Goal: Task Accomplishment & Management: Use online tool/utility

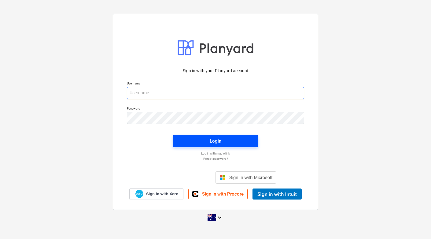
type input "[EMAIL_ADDRESS][DOMAIN_NAME]"
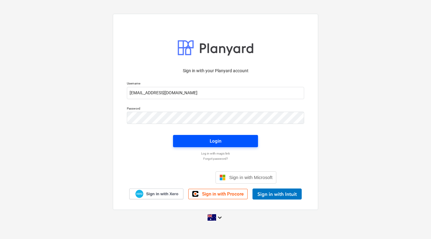
click at [200, 135] on button "Login" at bounding box center [215, 141] width 85 height 12
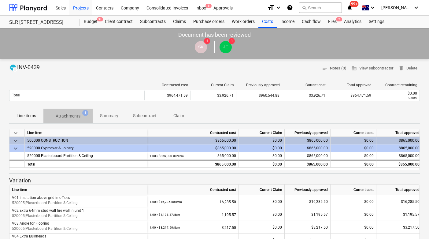
click at [65, 116] on p "Attachments" at bounding box center [68, 116] width 25 height 6
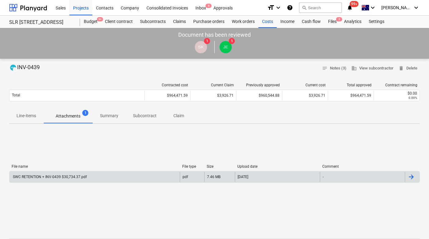
click at [72, 175] on div "SWC RETENTION + INV-0439 $30,734.37.pdf" at bounding box center [49, 177] width 75 height 4
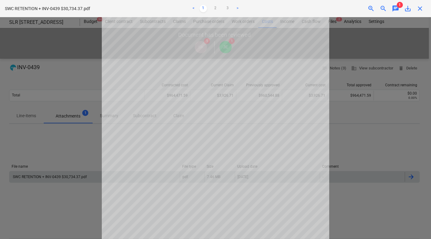
click at [396, 10] on span "chat" at bounding box center [395, 8] width 7 height 7
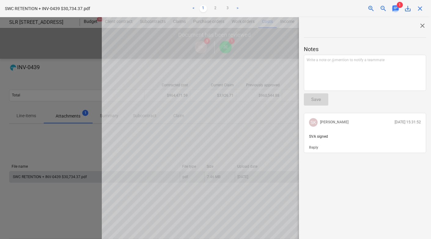
click at [396, 10] on span "chat" at bounding box center [395, 8] width 7 height 7
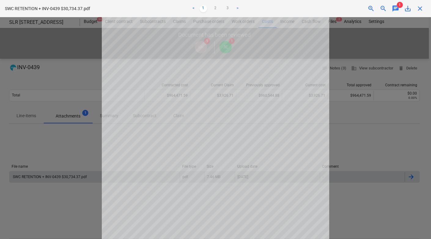
click at [421, 9] on span "close" at bounding box center [419, 8] width 7 height 7
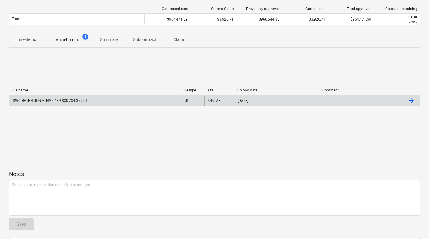
scroll to position [62, 0]
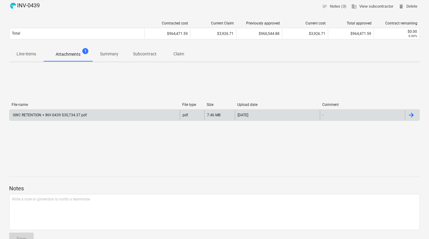
click at [70, 110] on div "SWC RETENTION + INV-0439 $30,734.37.pdf" at bounding box center [94, 115] width 170 height 10
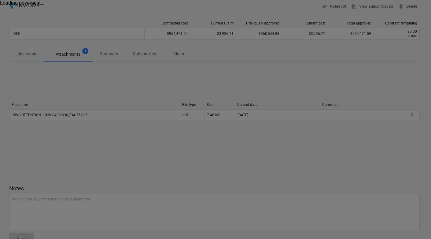
click at [74, 116] on div at bounding box center [215, 119] width 431 height 239
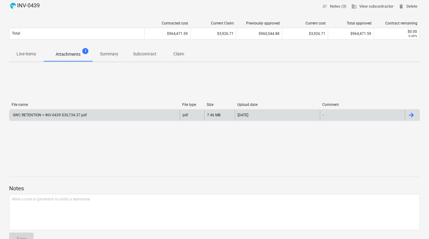
click at [80, 117] on div "SWC RETENTION + INV-0439 $30,734.37.pdf" at bounding box center [94, 115] width 170 height 10
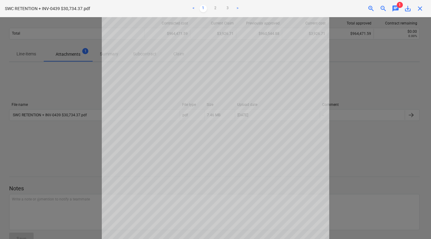
click at [421, 11] on span "close" at bounding box center [419, 8] width 7 height 7
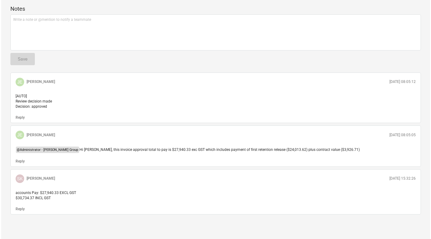
scroll to position [0, 0]
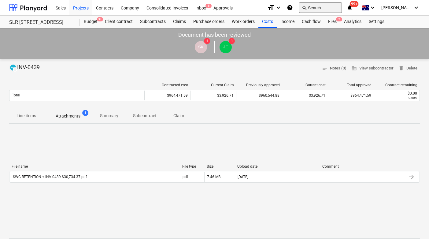
click at [325, 9] on button "search Search" at bounding box center [320, 7] width 43 height 10
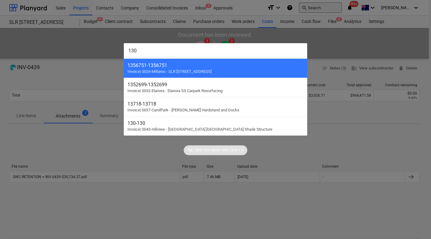
type input "1300"
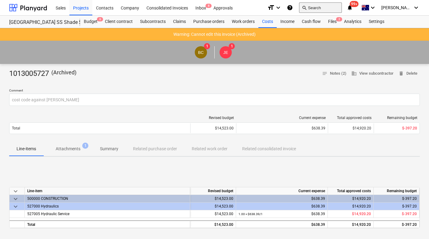
click at [327, 3] on button "search Search" at bounding box center [320, 7] width 43 height 10
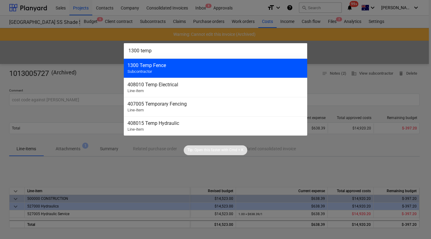
type input "1300 temp"
click at [233, 63] on div "1300 Temp Fence" at bounding box center [215, 65] width 176 height 6
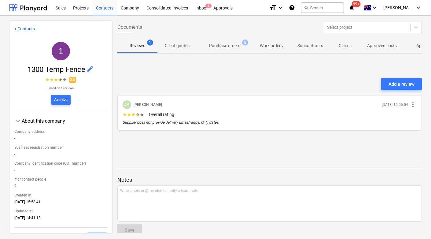
click at [416, 47] on p "Approved other costs" at bounding box center [436, 45] width 41 height 6
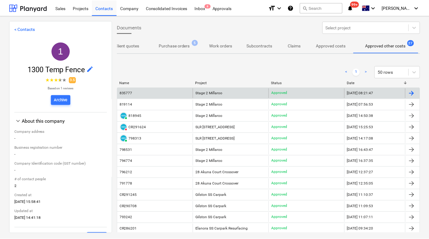
scroll to position [0, 50]
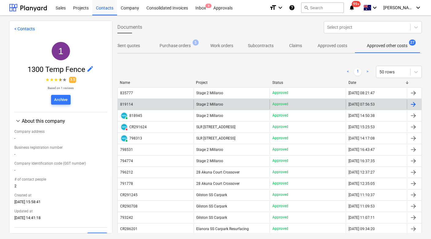
click at [136, 105] on div "819114" at bounding box center [156, 104] width 76 height 10
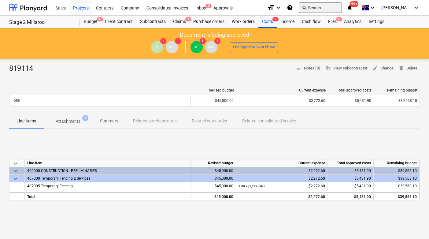
click at [331, 8] on button "search Search" at bounding box center [320, 7] width 43 height 10
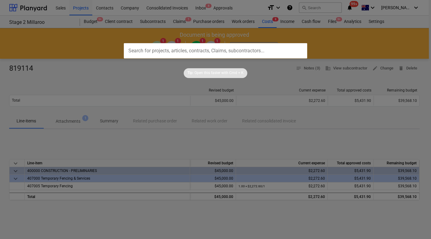
click at [30, 62] on div "Tip: Open this faster with Cmd + K" at bounding box center [215, 68] width 431 height 20
click at [31, 0] on div at bounding box center [215, 119] width 431 height 239
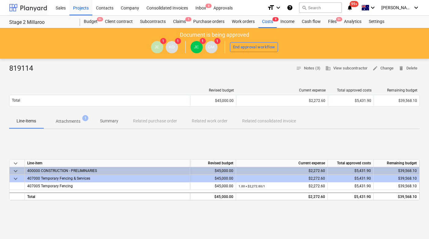
click at [30, 9] on div at bounding box center [28, 7] width 38 height 15
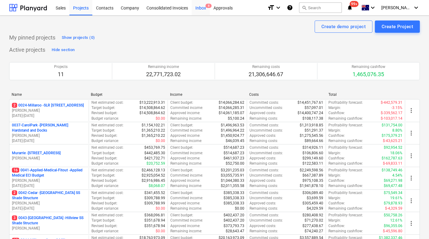
click at [200, 13] on div "Inbox 8" at bounding box center [201, 8] width 18 height 16
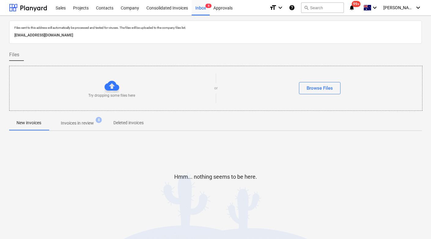
click at [80, 127] on span "Invoices in review 8" at bounding box center [77, 122] width 57 height 11
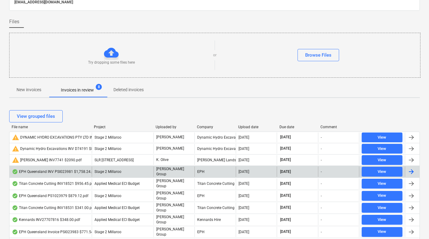
scroll to position [37, 0]
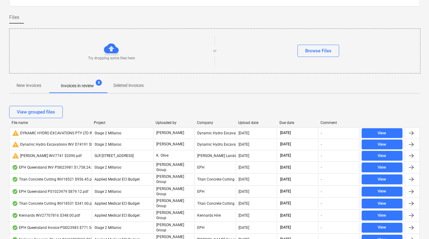
click at [288, 122] on div "Due date" at bounding box center [297, 122] width 36 height 4
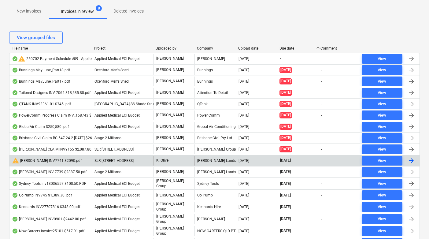
scroll to position [112, 0]
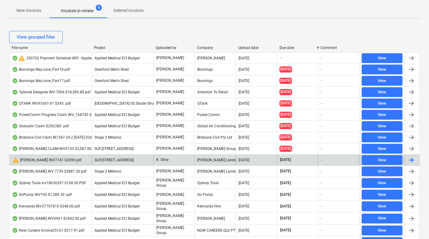
click at [72, 160] on div "warning [PERSON_NAME] INV7741 $2090.pdf" at bounding box center [47, 159] width 70 height 7
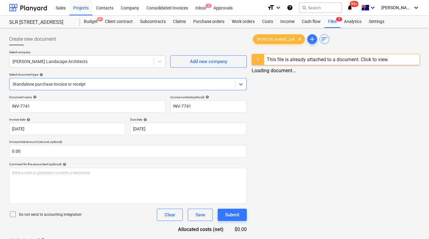
type input "INV-7741"
type input "[DATE]"
click at [399, 79] on span "chat" at bounding box center [396, 79] width 7 height 7
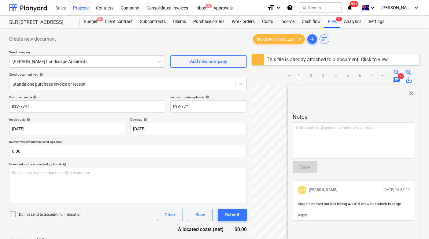
click at [399, 79] on span "chat" at bounding box center [396, 79] width 7 height 7
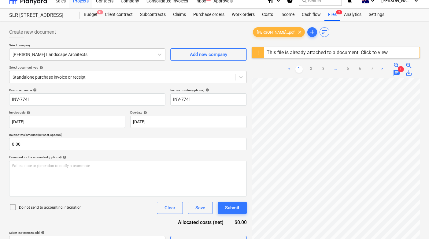
scroll to position [0, 31]
click at [396, 74] on span "chat" at bounding box center [396, 72] width 7 height 7
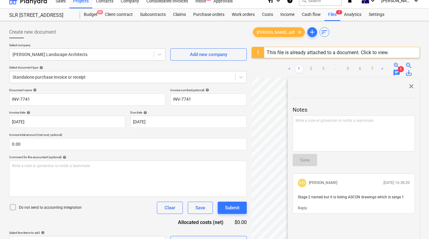
click at [69, 33] on div "Create new document" at bounding box center [127, 32] width 237 height 12
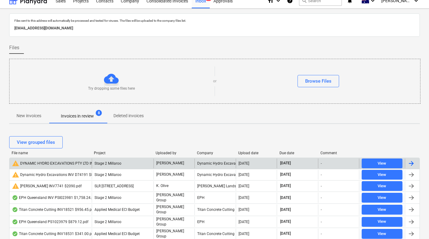
scroll to position [112, 0]
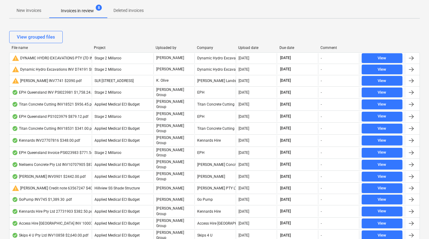
click at [287, 45] on div "View grouped files" at bounding box center [214, 36] width 410 height 17
click at [283, 48] on div "Due date" at bounding box center [297, 48] width 36 height 4
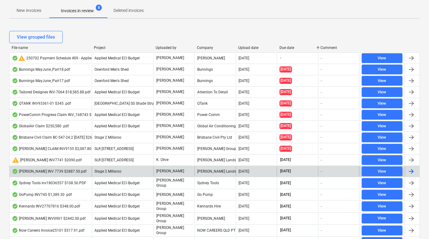
click at [53, 174] on div "[PERSON_NAME] INV 7739 $2887.50.pdf" at bounding box center [50, 171] width 82 height 10
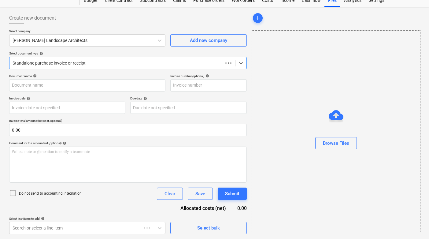
scroll to position [21, 0]
type input "INV-7739"
type input "[DATE]"
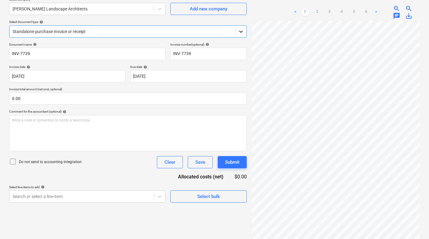
scroll to position [54, 0]
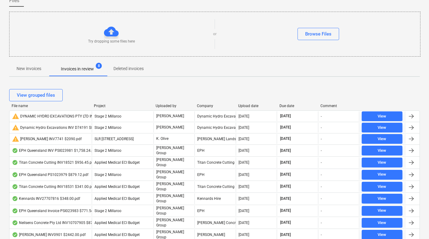
scroll to position [112, 0]
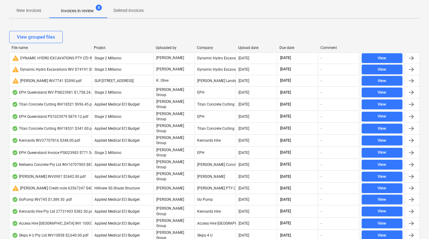
click at [286, 47] on div "Due date" at bounding box center [297, 48] width 36 height 4
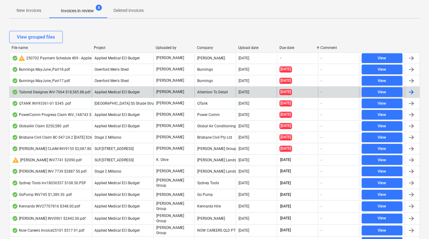
click at [35, 92] on div "Tailored Designes INV-7064 $18,585.88.pdf" at bounding box center [51, 92] width 79 height 5
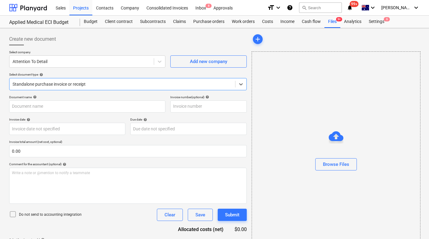
type input "INV-7064"
type input "[DATE]"
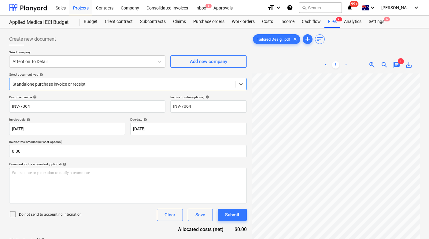
click at [398, 64] on span "chat" at bounding box center [396, 64] width 7 height 7
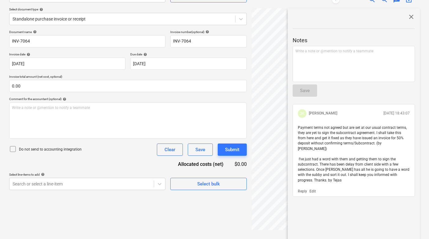
scroll to position [66, 0]
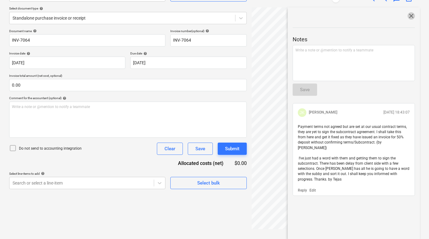
click at [408, 16] on span "close" at bounding box center [410, 15] width 7 height 7
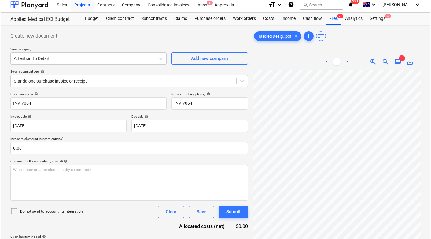
scroll to position [0, 0]
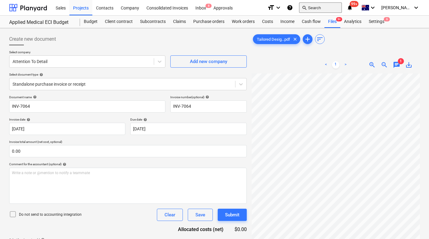
click at [331, 12] on button "search Search" at bounding box center [320, 7] width 43 height 10
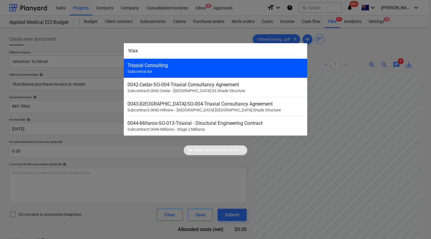
type input "triax"
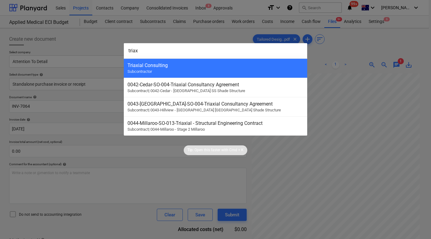
click at [193, 70] on div "Triaxial Consulting Subcontractor" at bounding box center [215, 67] width 183 height 19
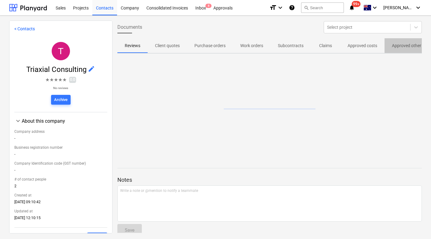
click at [393, 49] on span "Approved other costs" at bounding box center [411, 46] width 55 height 10
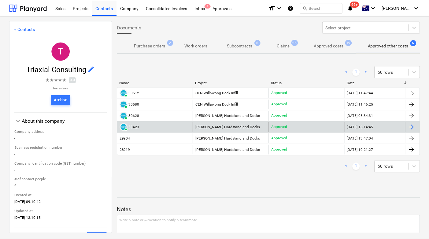
scroll to position [0, 68]
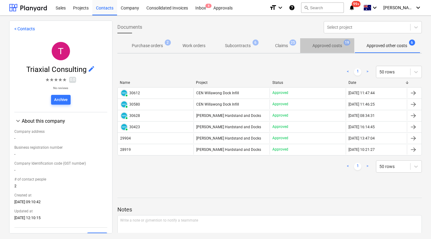
click at [334, 43] on p "Approved costs" at bounding box center [327, 45] width 30 height 6
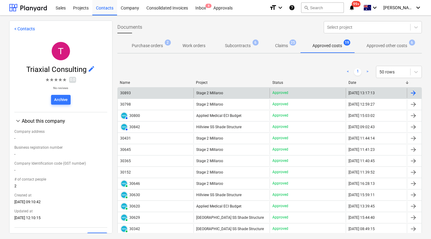
click at [130, 93] on div "30893" at bounding box center [125, 93] width 11 height 4
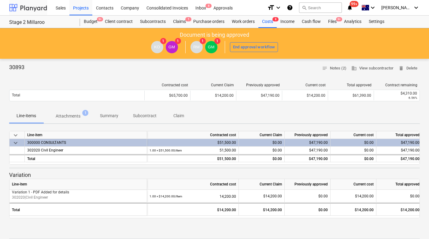
click at [28, 6] on div at bounding box center [28, 7] width 38 height 15
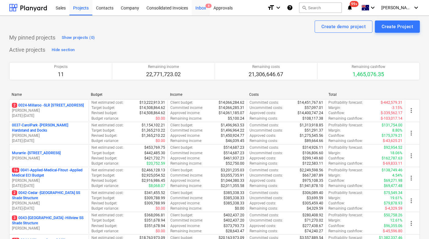
click at [198, 9] on div "Inbox 8" at bounding box center [201, 8] width 18 height 16
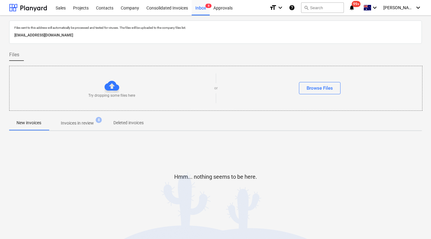
click at [83, 125] on p "Invoices in review" at bounding box center [77, 123] width 33 height 6
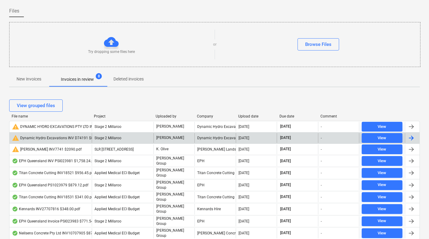
scroll to position [53, 0]
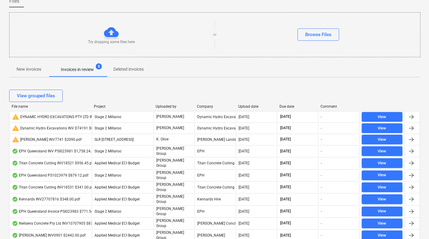
click at [286, 104] on div "View grouped files" at bounding box center [214, 95] width 410 height 17
click at [286, 107] on div "Due date" at bounding box center [297, 106] width 36 height 4
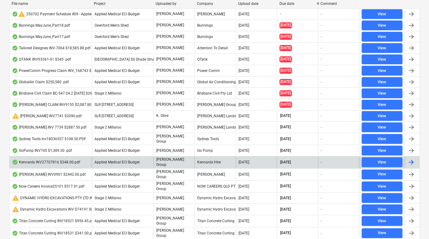
scroll to position [157, 0]
